Goal: Transaction & Acquisition: Purchase product/service

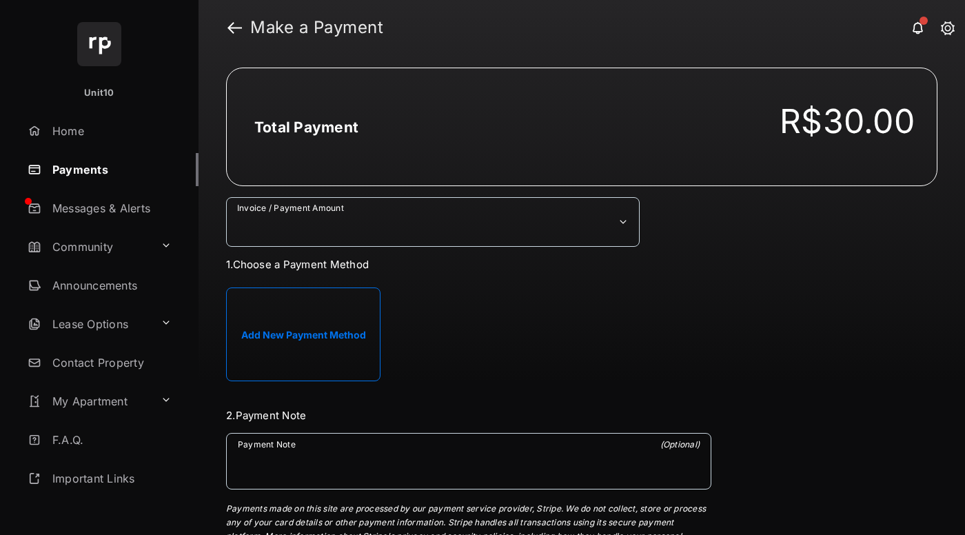
select select "***"
click at [305, 127] on h2 "Total Payment" at bounding box center [306, 127] width 104 height 17
click at [303, 333] on button "Add New Payment Method" at bounding box center [303, 334] width 154 height 94
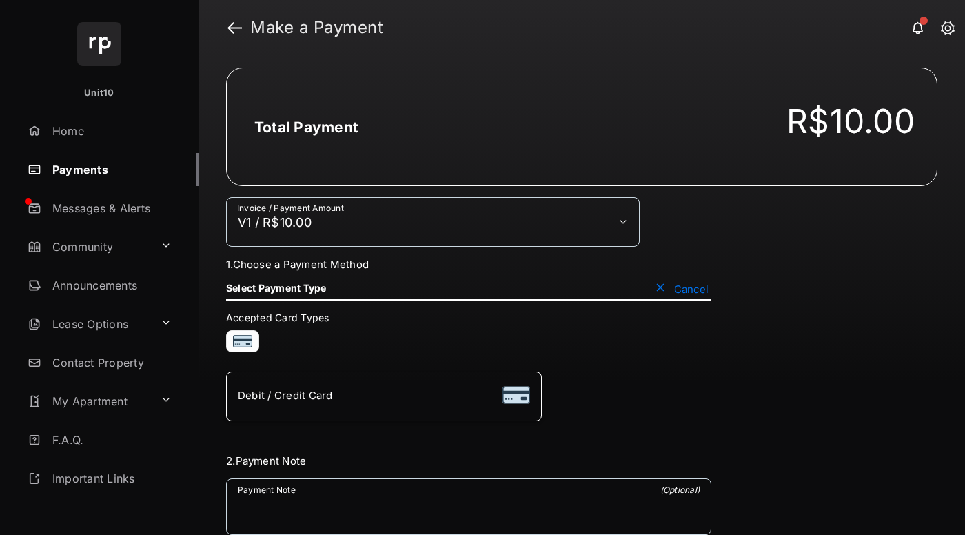
click at [383, 396] on div "Debit / Credit Card" at bounding box center [384, 396] width 292 height 26
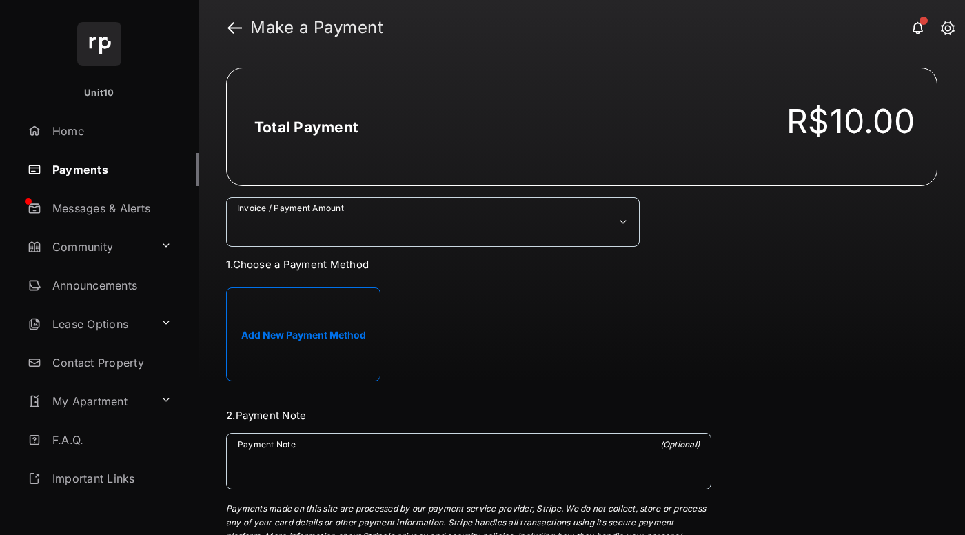
click at [285, 351] on button "Add New Payment Method" at bounding box center [303, 334] width 154 height 94
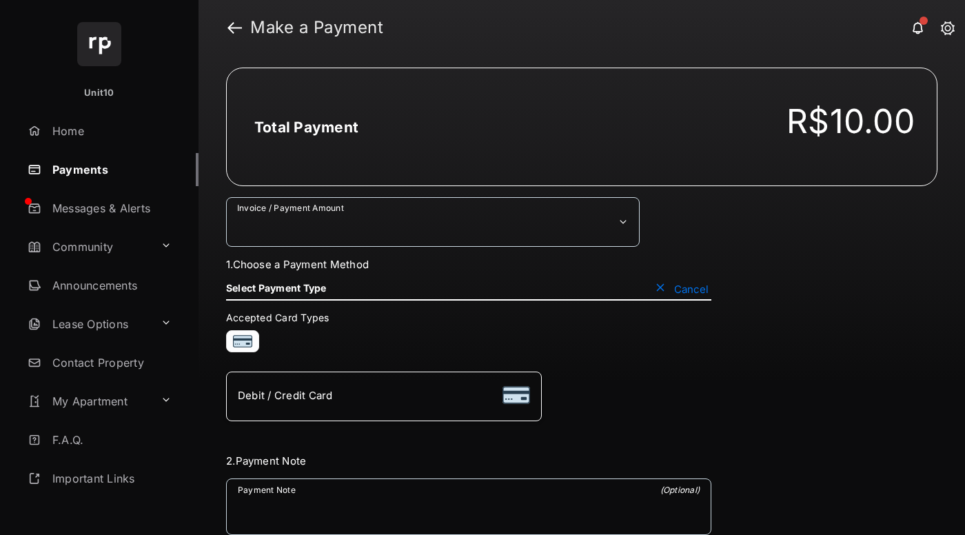
click at [315, 391] on span "Debit / Credit Card" at bounding box center [285, 395] width 95 height 13
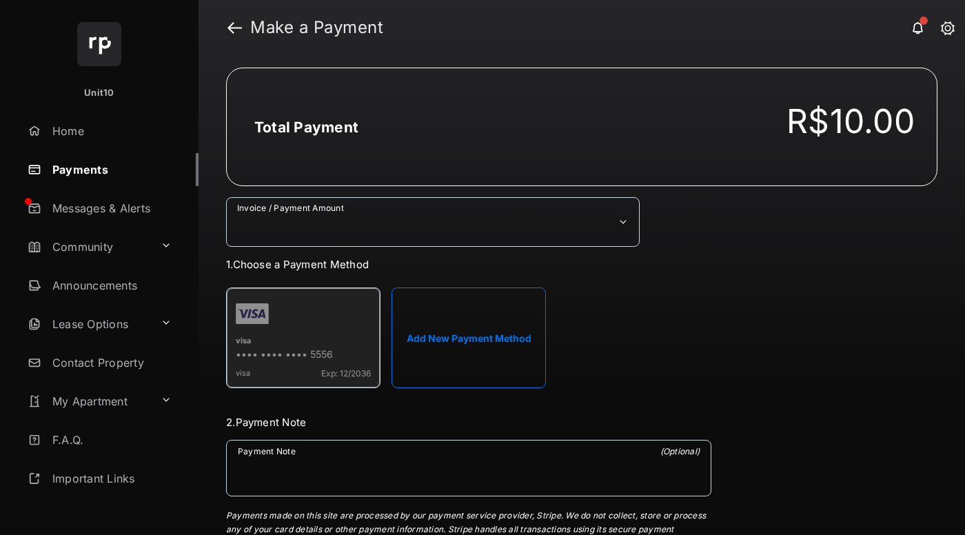
click at [317, 28] on strong "Make a Payment" at bounding box center [316, 27] width 133 height 17
click at [305, 127] on h2 "Total Payment" at bounding box center [306, 127] width 104 height 17
click at [303, 340] on div "visa" at bounding box center [303, 342] width 135 height 12
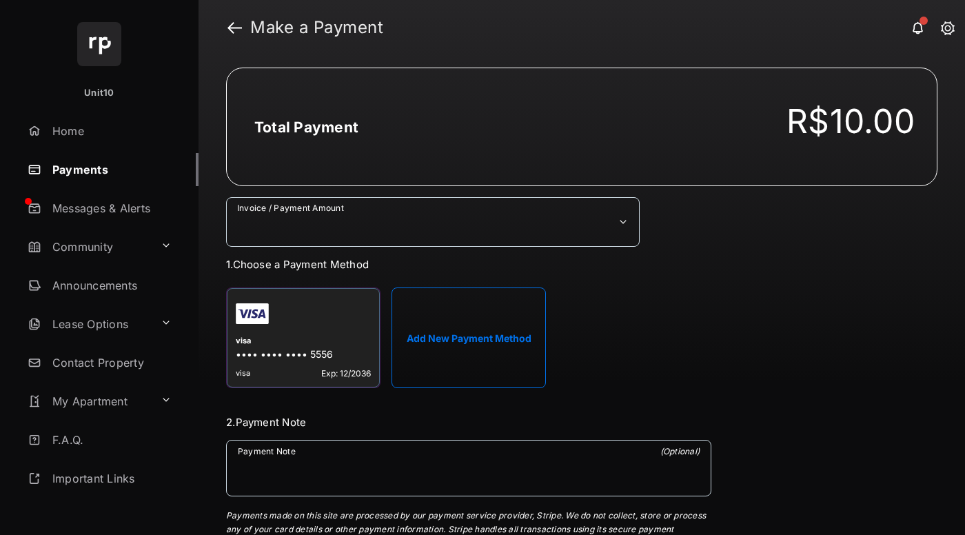
select select "***"
click at [305, 127] on h2 "Total Payment" at bounding box center [306, 127] width 104 height 17
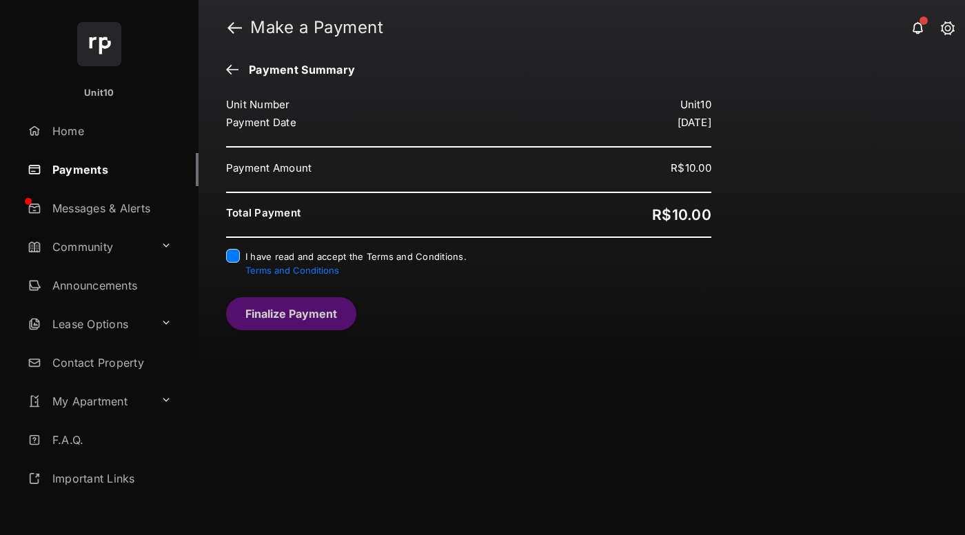
click at [291, 312] on button "Finalize Payment" at bounding box center [291, 313] width 130 height 33
